Goal: Find specific page/section: Find specific page/section

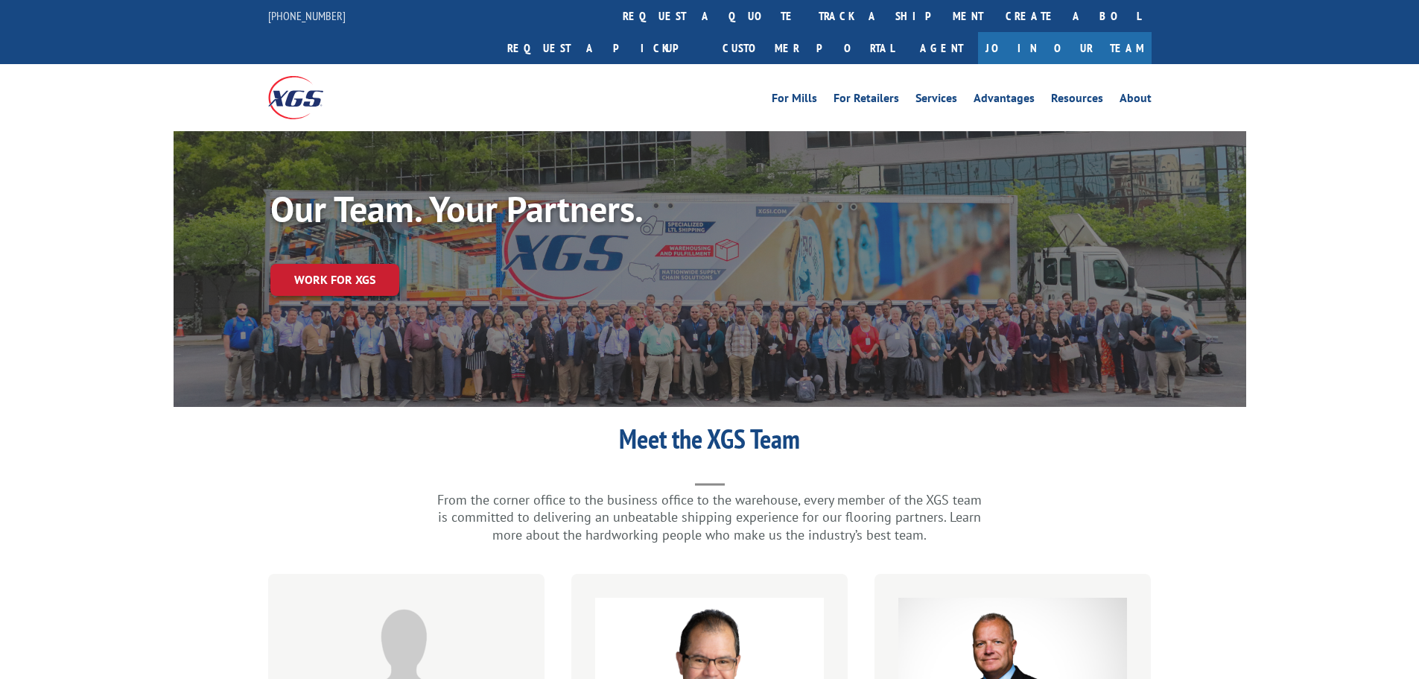
scroll to position [745, 0]
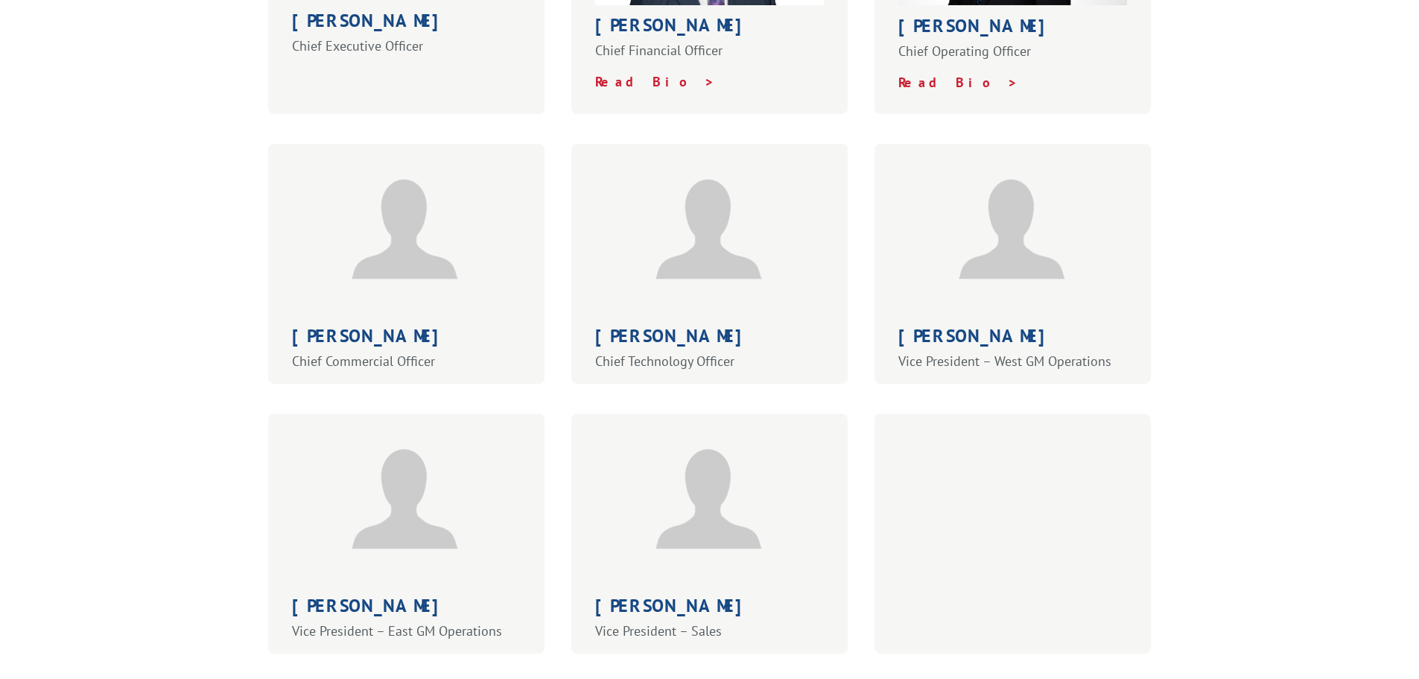
click at [670, 327] on h1 "Daniel Millbank" at bounding box center [709, 339] width 229 height 25
click at [665, 352] on p "Chief Technology Officer" at bounding box center [709, 361] width 229 height 18
click at [667, 352] on p "Chief Technology Officer" at bounding box center [709, 361] width 229 height 18
click at [668, 352] on p "Chief Technology Officer" at bounding box center [709, 361] width 229 height 18
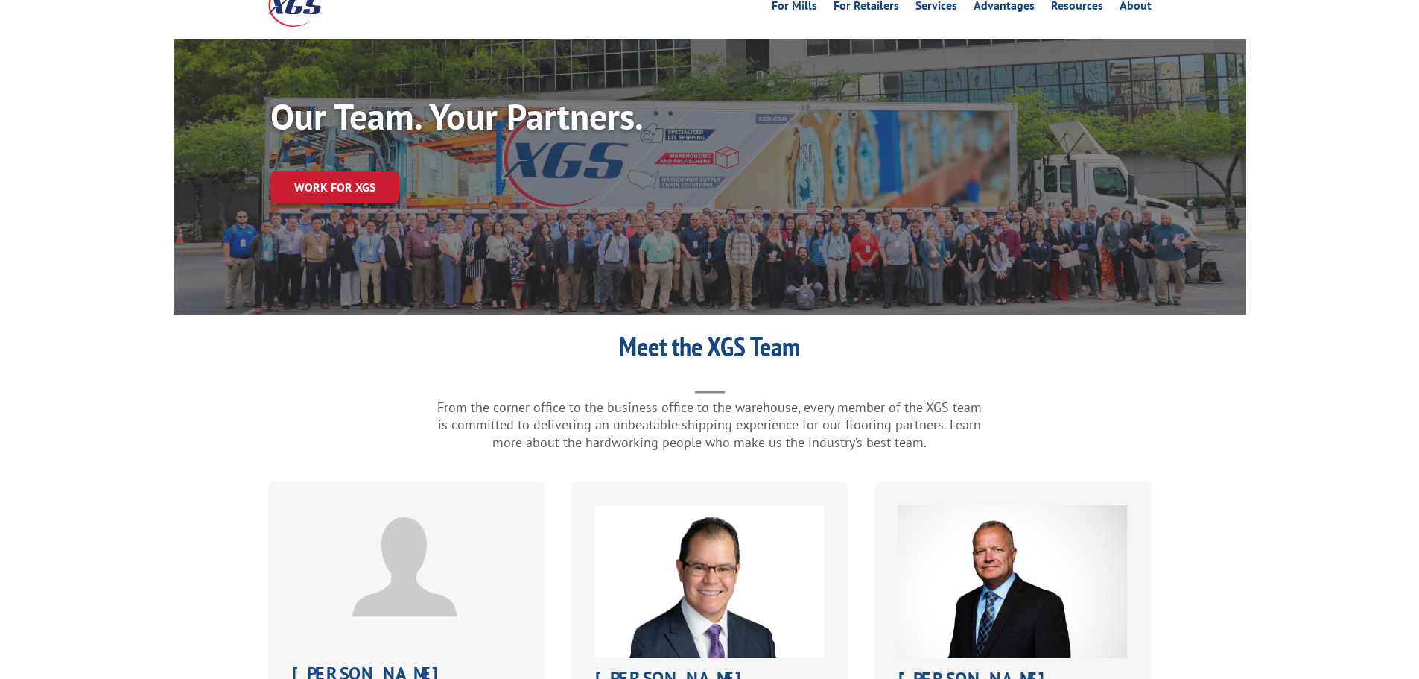
scroll to position [0, 0]
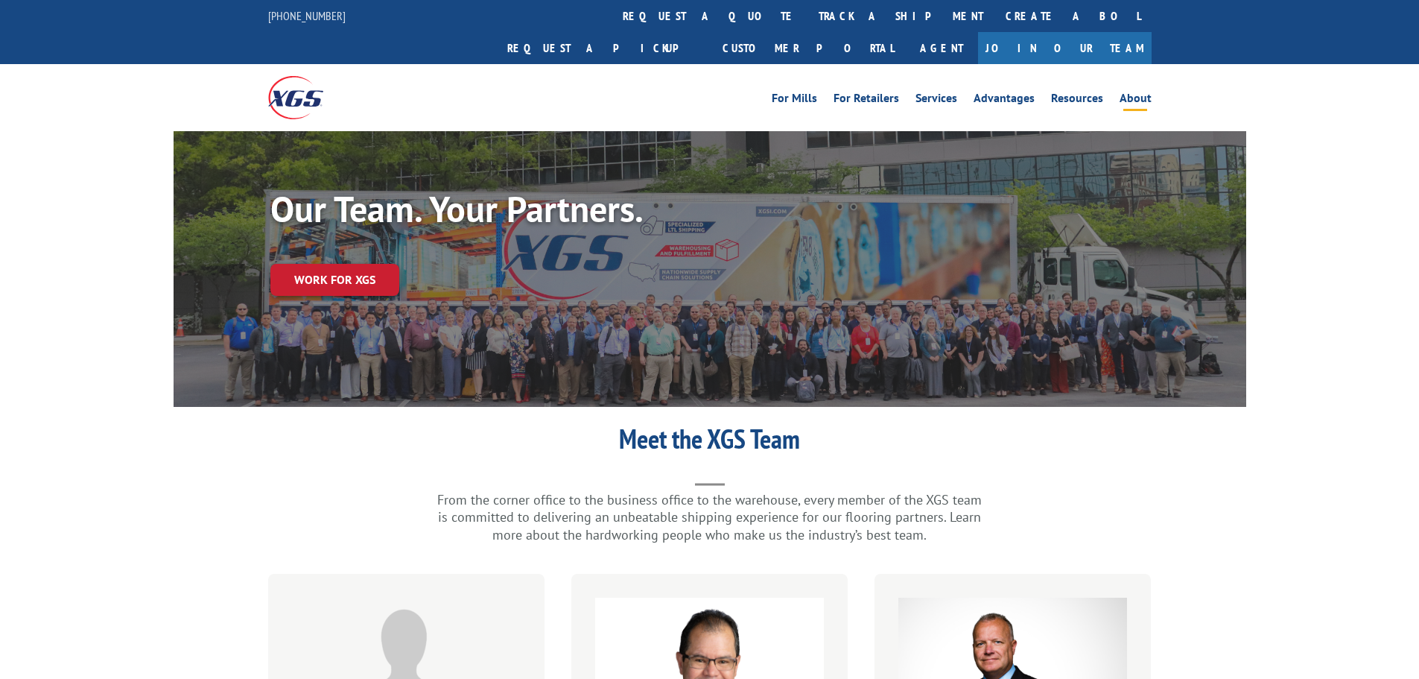
click at [1144, 92] on link "About" at bounding box center [1136, 100] width 32 height 16
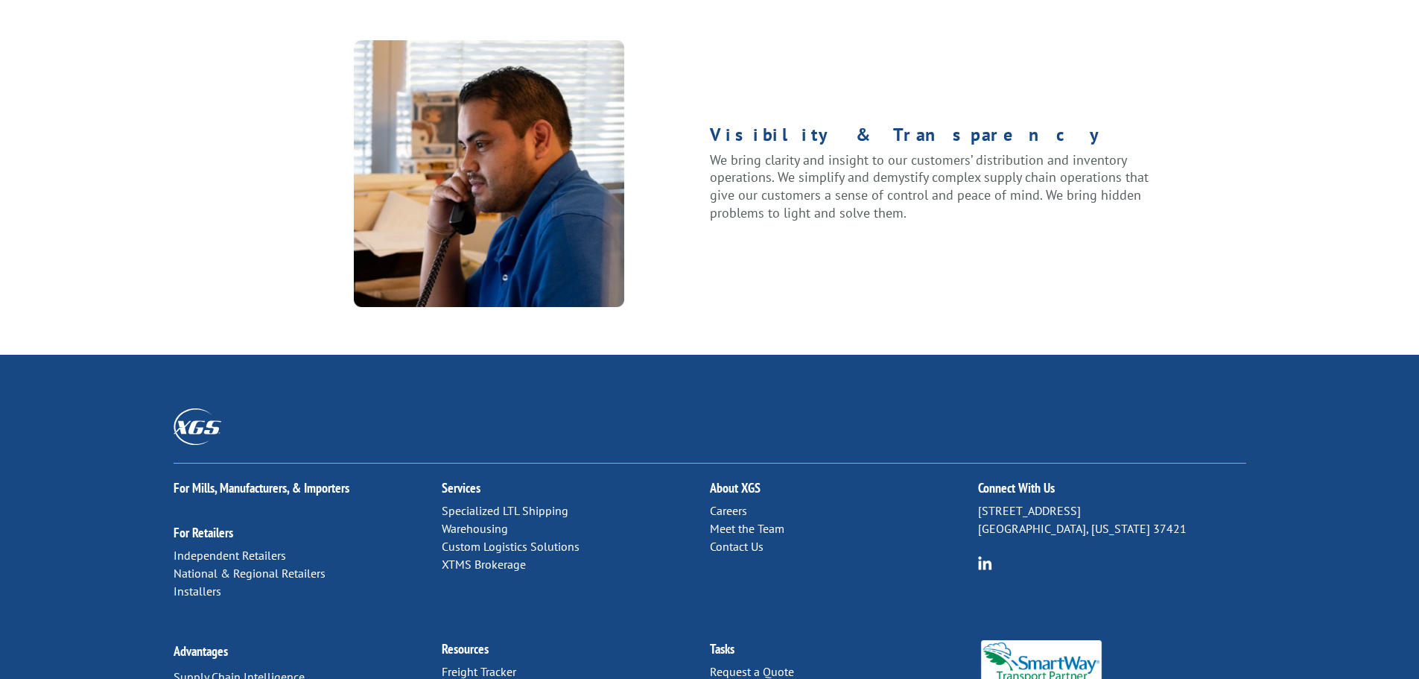
scroll to position [1918, 0]
